Goal: Task Accomplishment & Management: Manage account settings

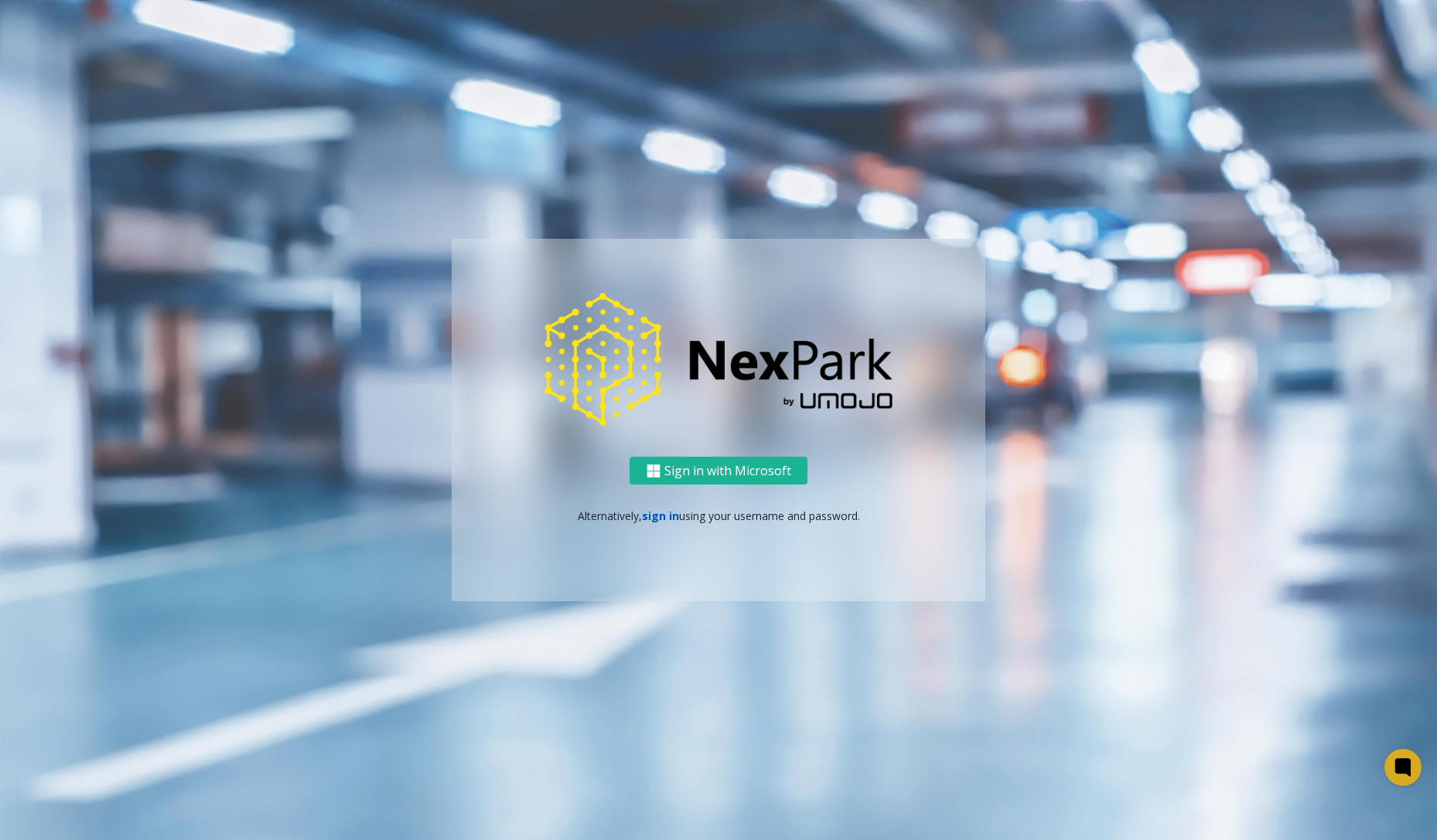
click at [661, 517] on link "sign in" at bounding box center [660, 516] width 37 height 15
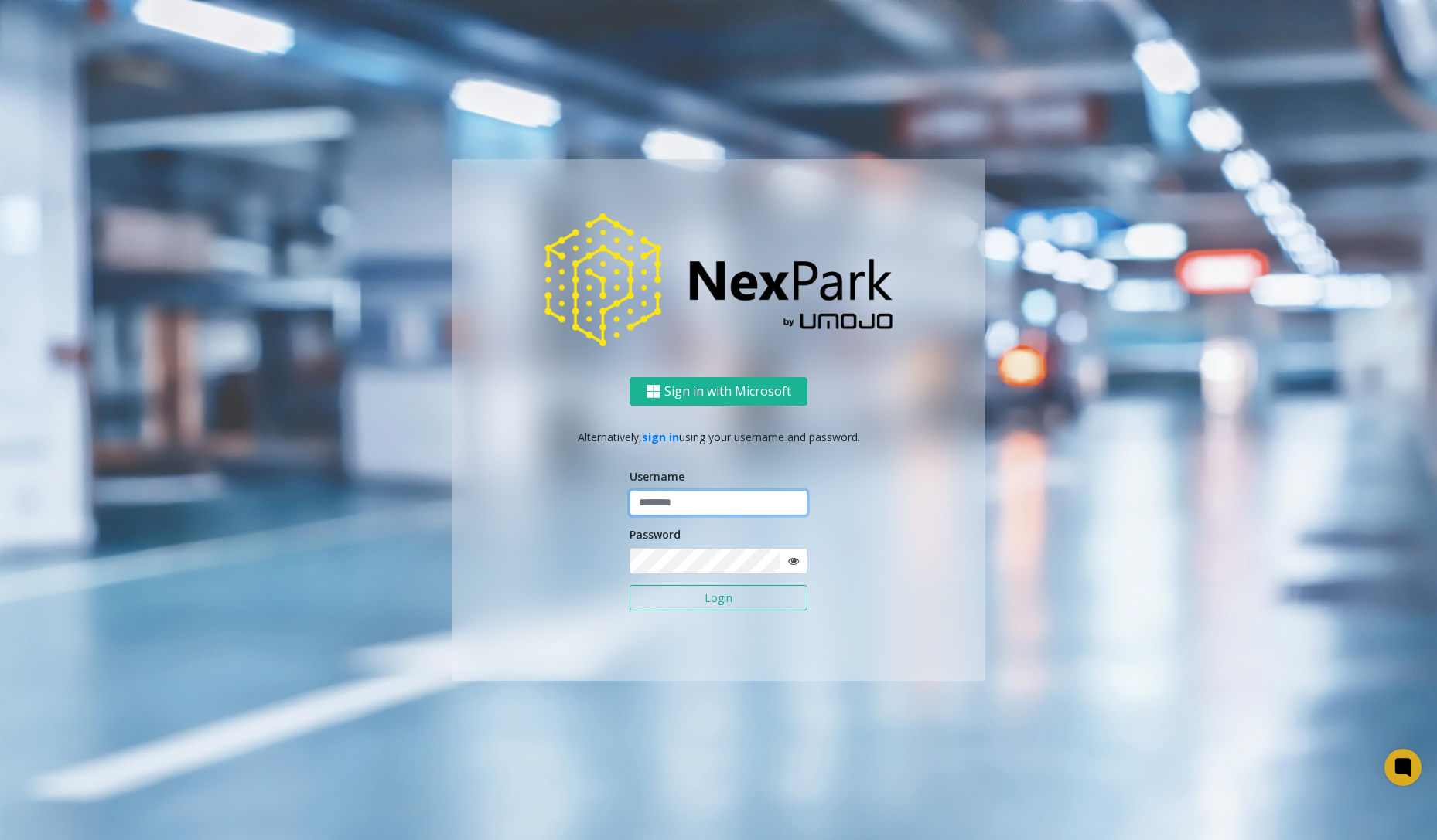
click at [692, 506] on input "text" at bounding box center [718, 504] width 178 height 26
type input "********"
click at [700, 588] on button "Login" at bounding box center [718, 598] width 178 height 26
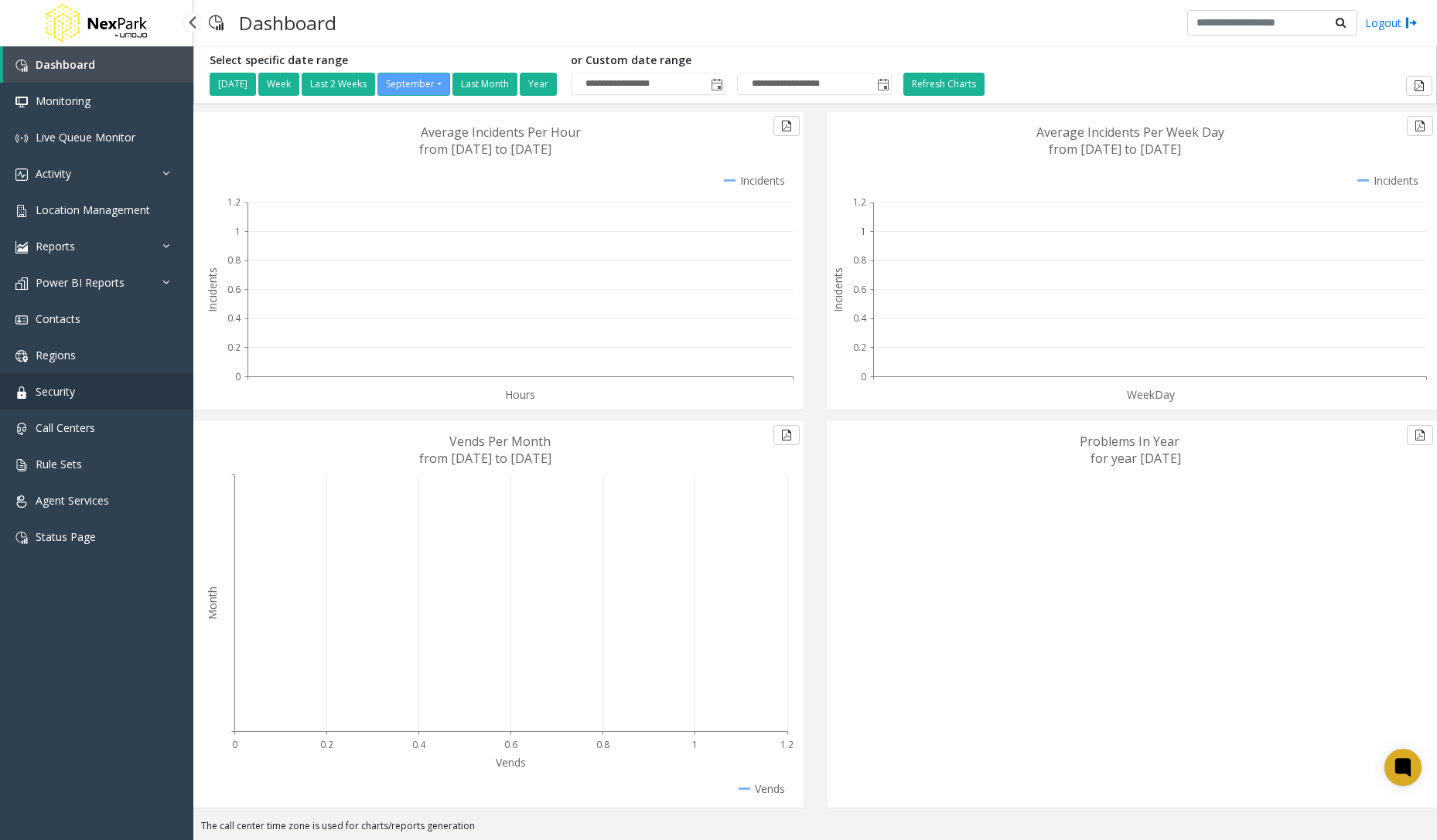
click at [94, 391] on link "Security" at bounding box center [96, 392] width 193 height 36
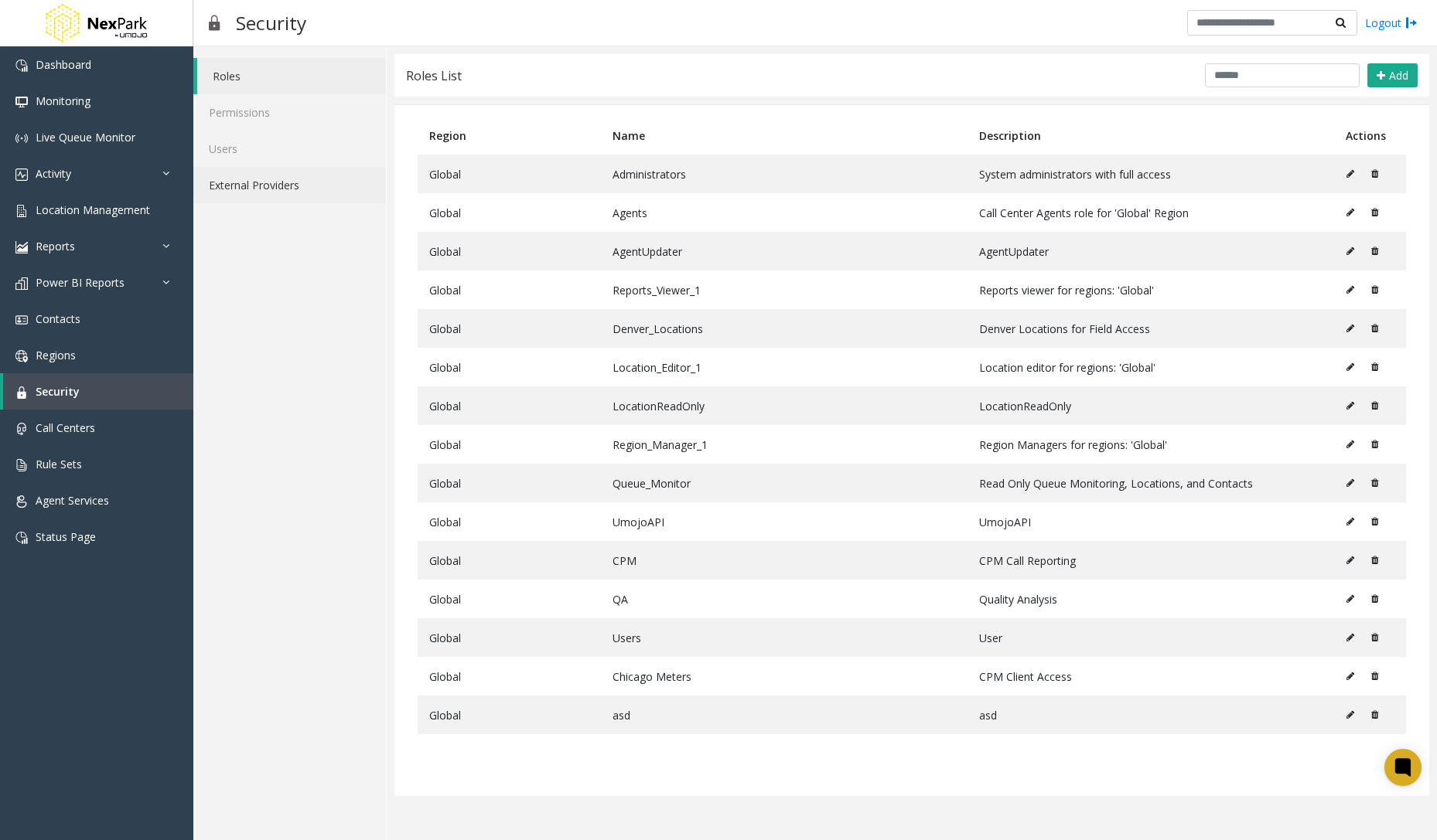
click at [289, 183] on link "External Providers" at bounding box center [290, 185] width 193 height 36
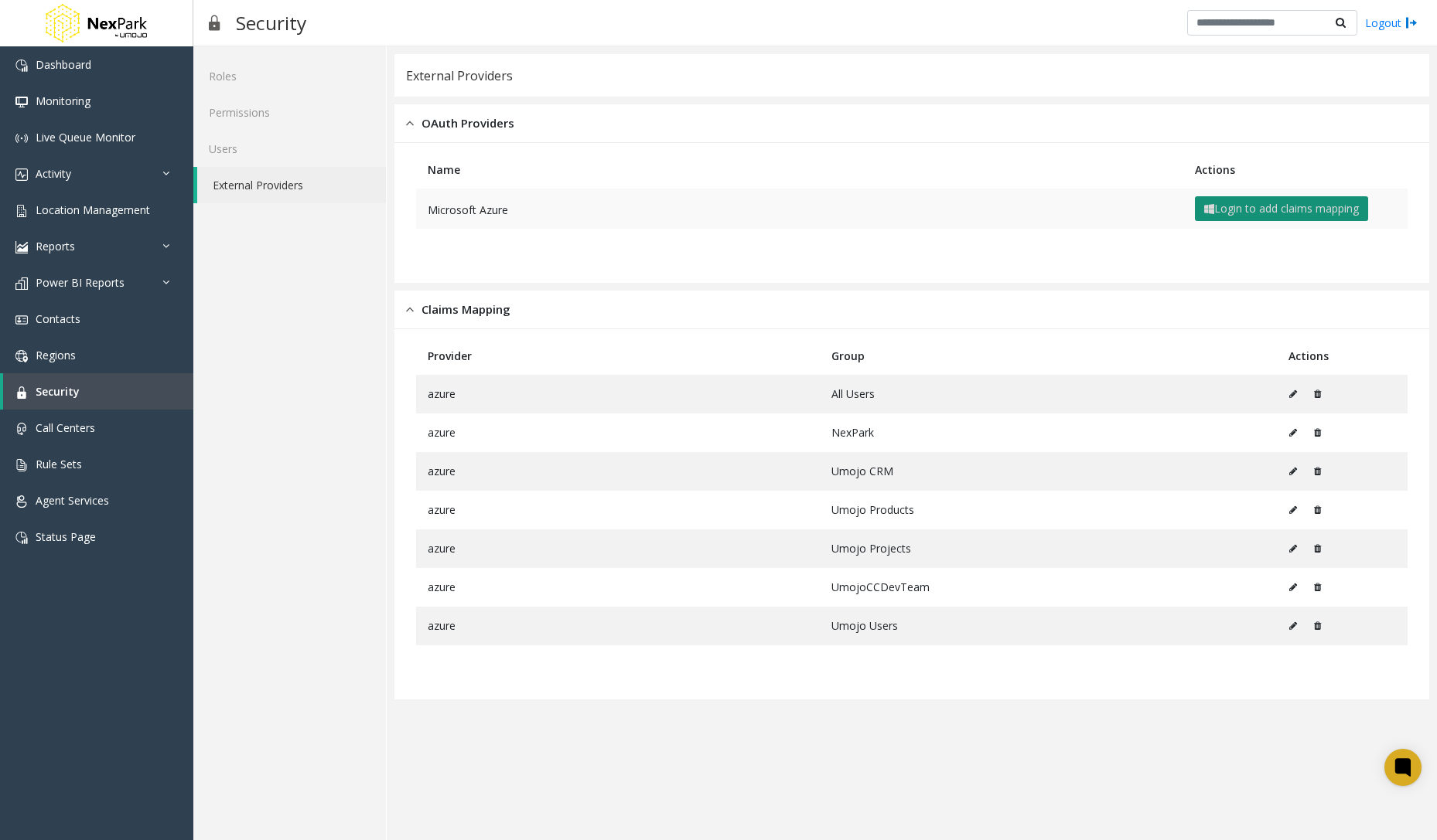
click at [1253, 207] on button "Login to add claims mapping" at bounding box center [1281, 209] width 173 height 25
click at [1277, 202] on button "Login to add claims mapping" at bounding box center [1281, 209] width 173 height 25
click at [1281, 211] on button "Login to add claims mapping" at bounding box center [1281, 209] width 173 height 25
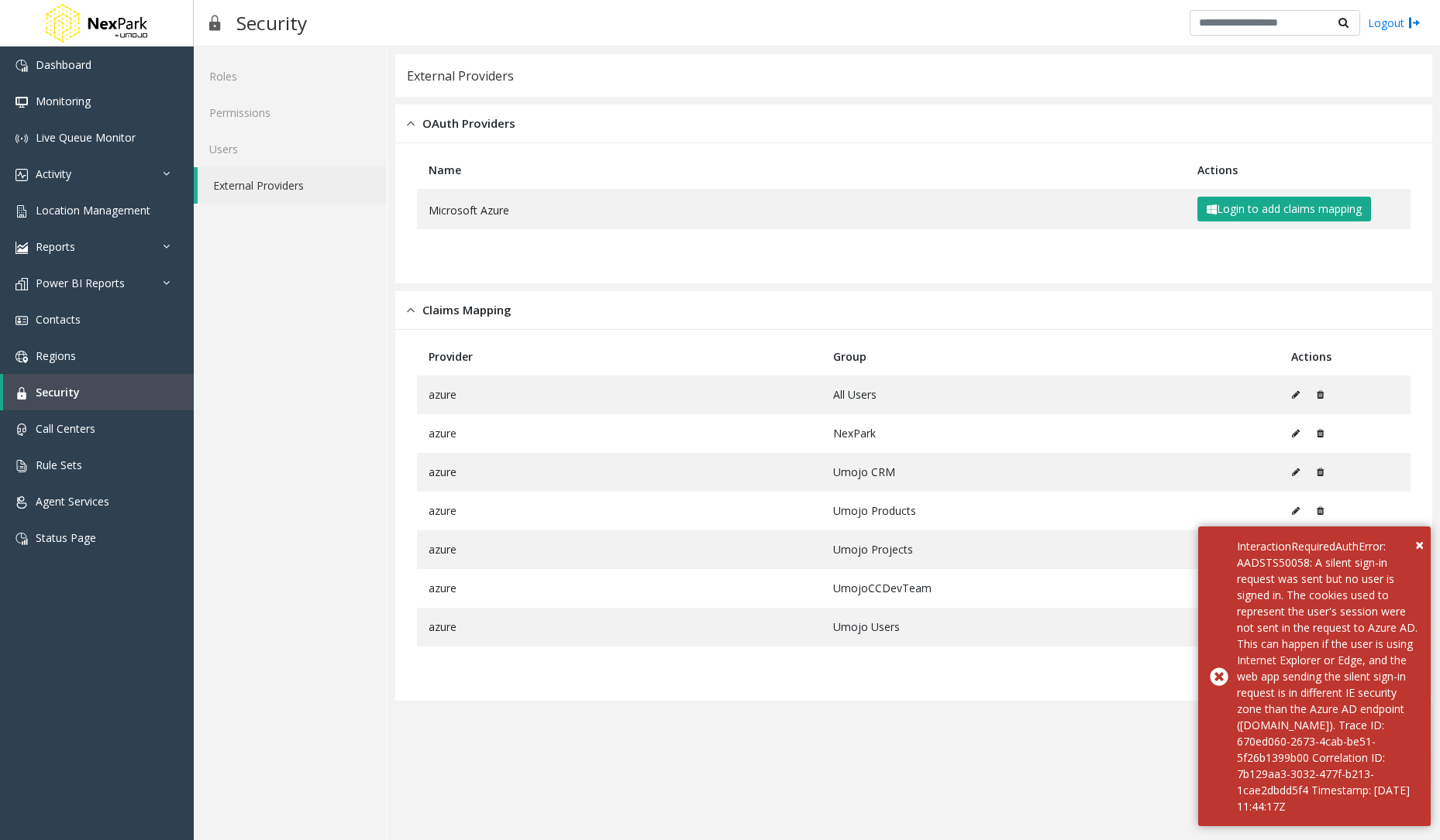
click at [768, 745] on app-external-auth "External Providers OAuth Providers Name Actions Microsoft Azure Login to add cl…" at bounding box center [913, 443] width 1037 height 778
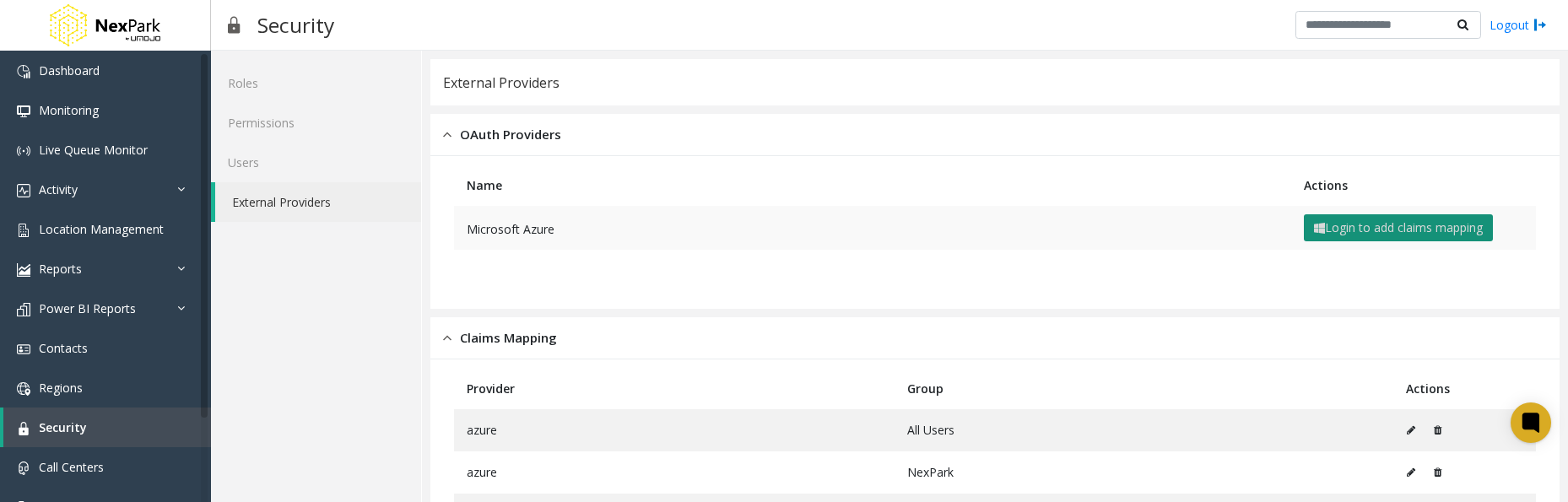
click at [1352, 225] on button "Login to add claims mapping" at bounding box center [1397, 228] width 189 height 27
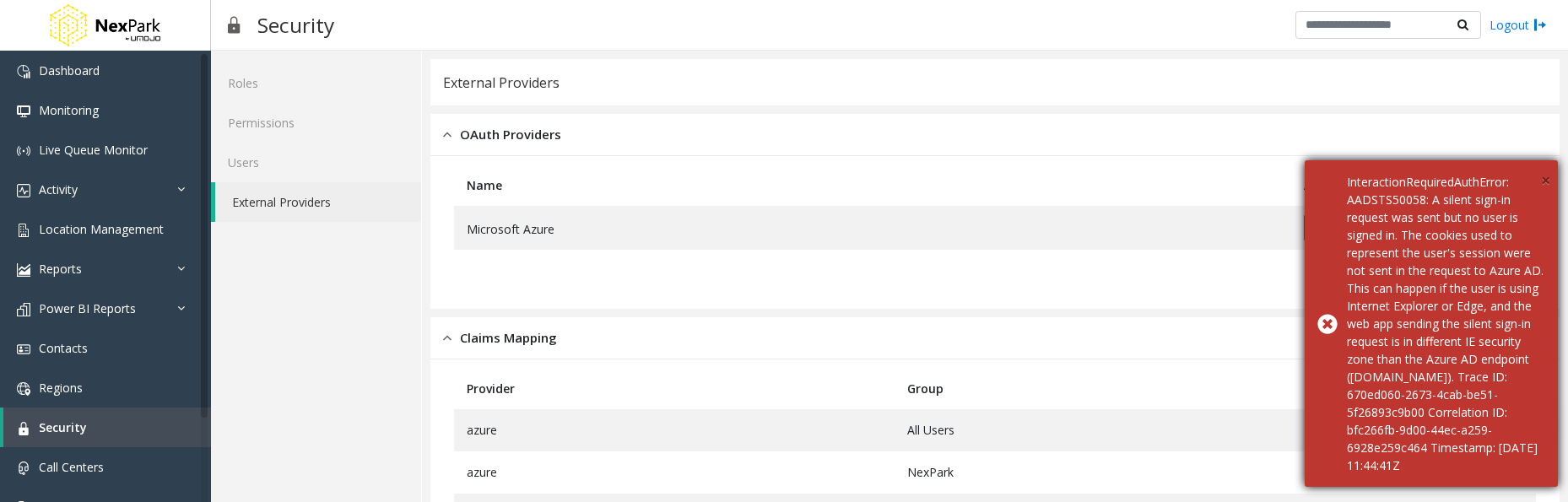
click at [1548, 176] on span "×" at bounding box center [1545, 180] width 9 height 22
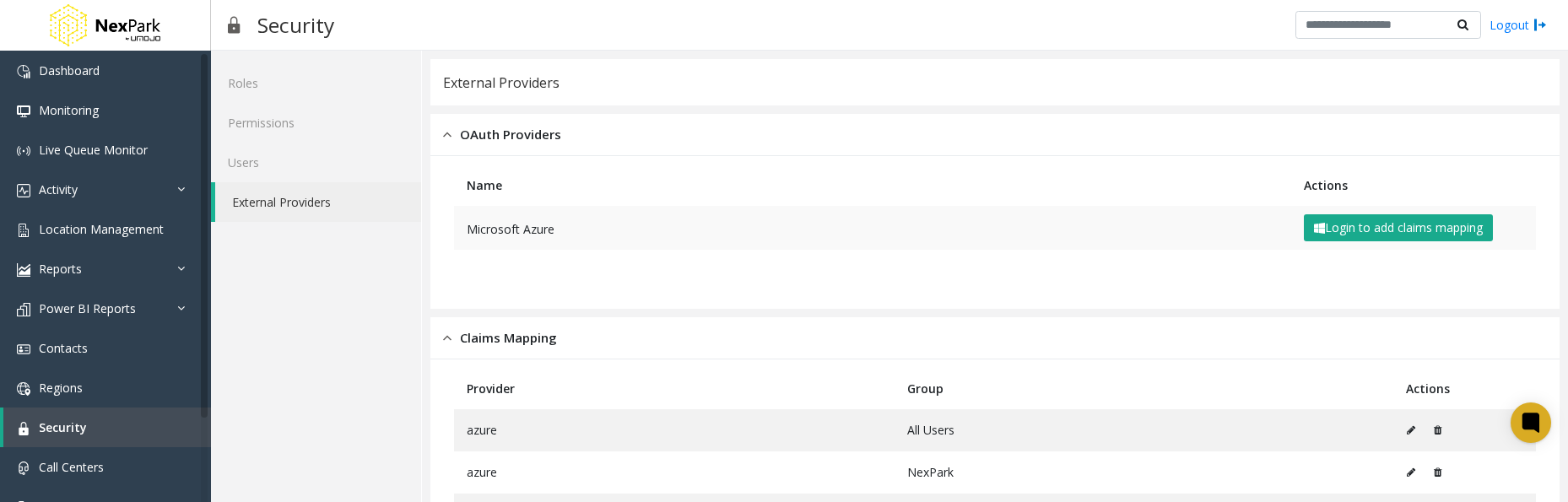
drag, startPoint x: 885, startPoint y: 359, endPoint x: 1214, endPoint y: 235, distance: 351.6
click at [1413, 222] on button "Login to add claims mapping" at bounding box center [1397, 228] width 189 height 27
click at [758, 368] on th "Provider" at bounding box center [674, 389] width 440 height 41
click at [1130, 209] on td "Microsoft Azure" at bounding box center [872, 227] width 837 height 44
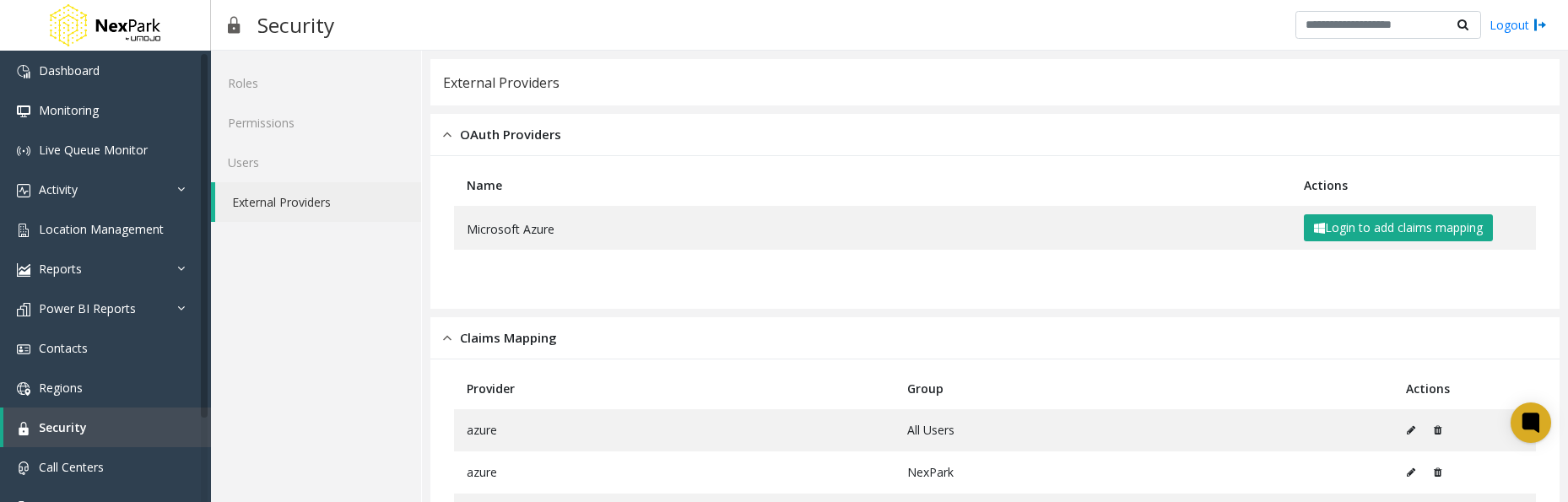
click at [1088, 163] on div "Name Actions Microsoft Azure Login to add claims mapping" at bounding box center [994, 233] width 1129 height 153
